Goal: Transaction & Acquisition: Download file/media

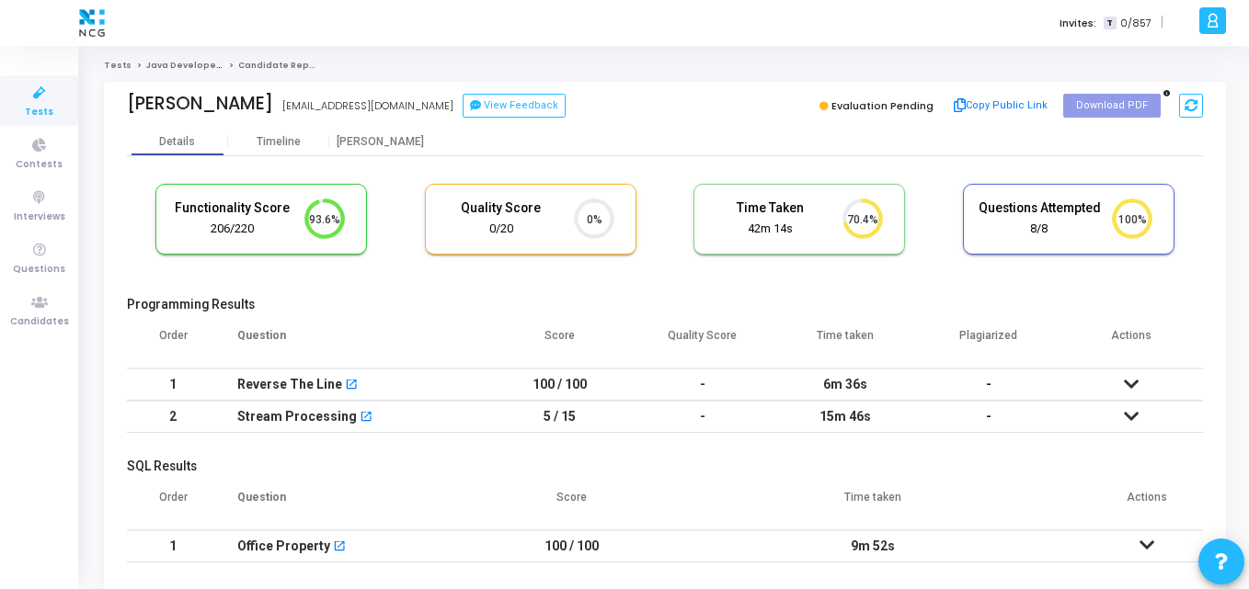
scroll to position [39, 47]
click at [934, 156] on div "Functionality Score 206/220 93.6% Quality Score 0/20 0% Time Taken calculated o…" at bounding box center [665, 428] width 1076 height 545
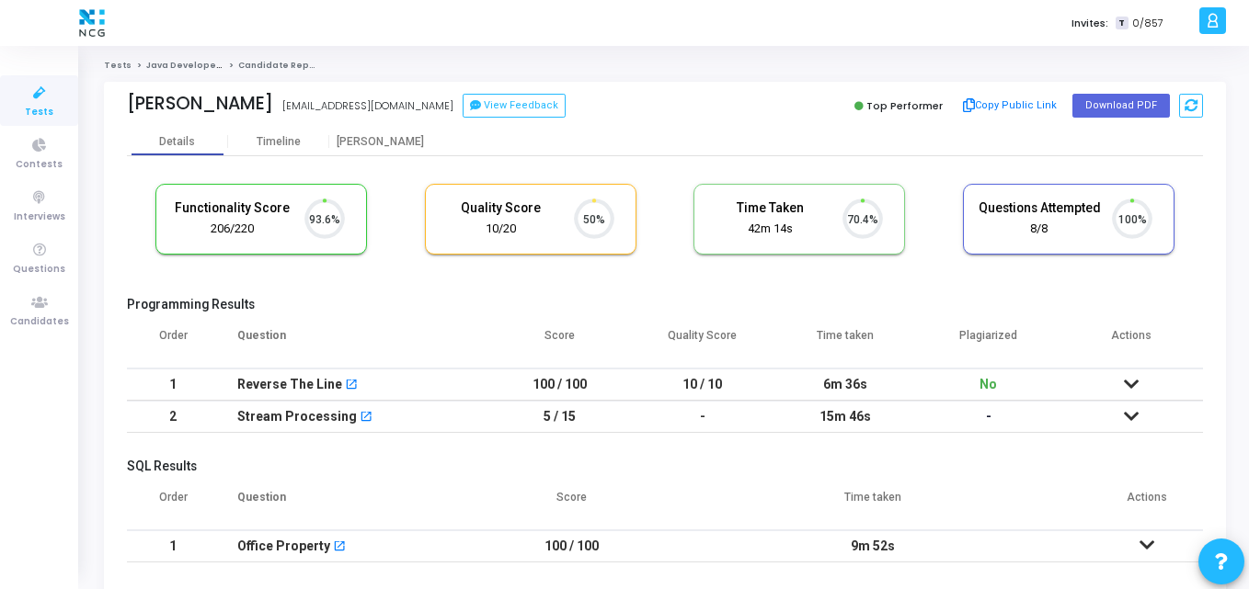
scroll to position [39, 47]
click at [1091, 99] on button "Download PDF" at bounding box center [1120, 106] width 97 height 24
click at [57, 92] on icon at bounding box center [39, 93] width 39 height 23
